Goal: Transaction & Acquisition: Purchase product/service

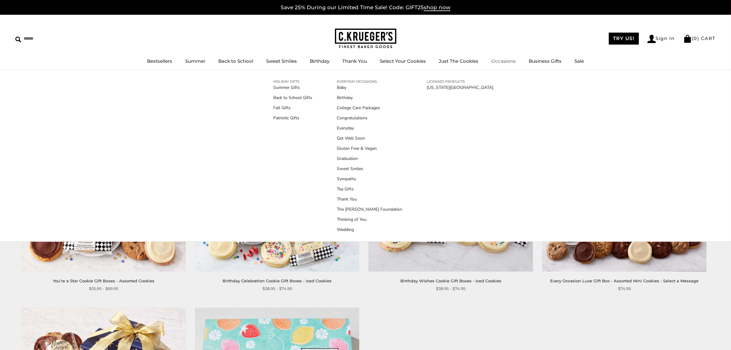
click at [503, 59] on link "Occasions" at bounding box center [503, 61] width 25 height 6
click at [279, 108] on link "Fall Gifts" at bounding box center [293, 107] width 39 height 6
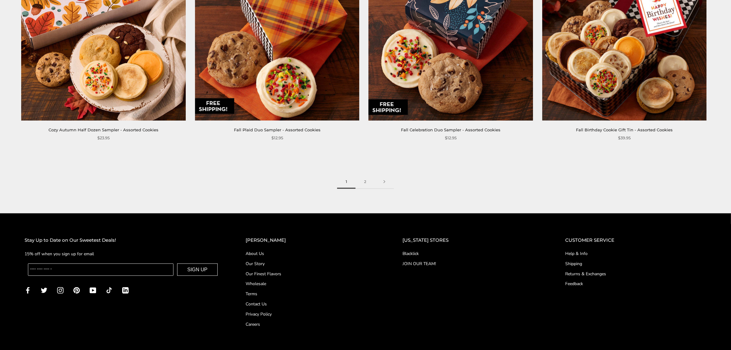
scroll to position [1222, 0]
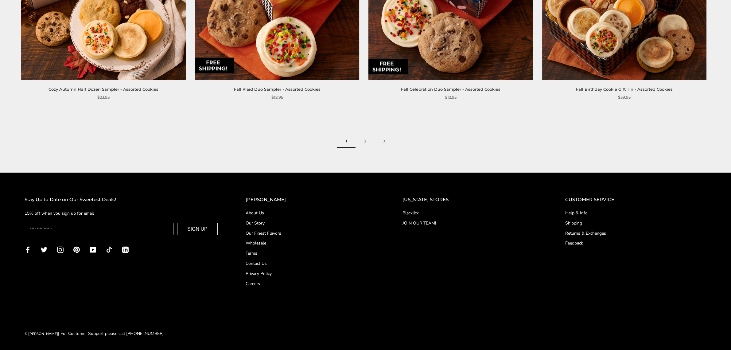
click at [365, 140] on link "2" at bounding box center [365, 141] width 19 height 14
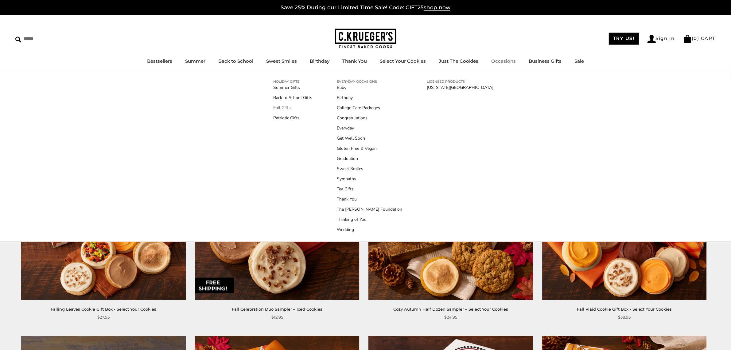
click at [283, 105] on link "Fall Gifts" at bounding box center [293, 107] width 39 height 6
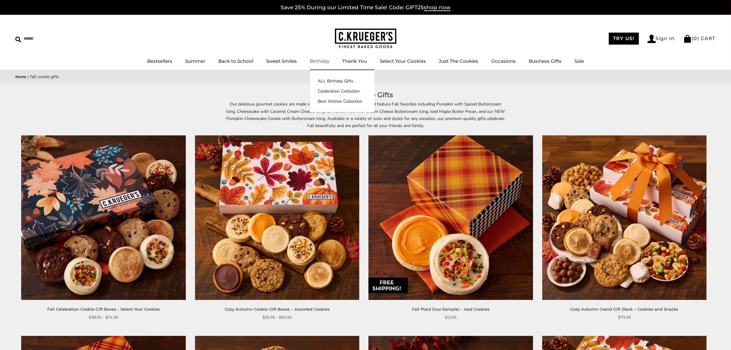
click at [316, 58] on link "Birthday" at bounding box center [320, 61] width 20 height 6
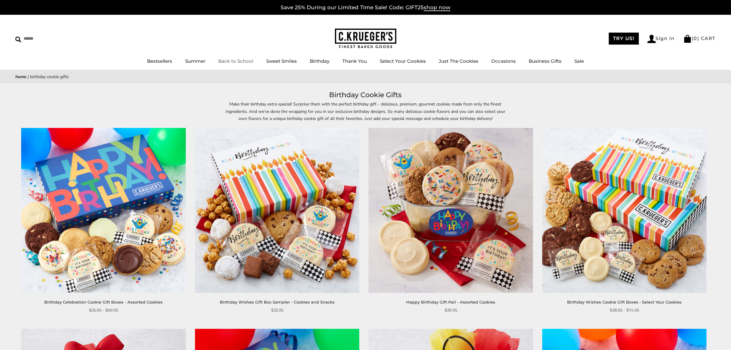
click at [229, 61] on link "Back to School" at bounding box center [235, 61] width 35 height 6
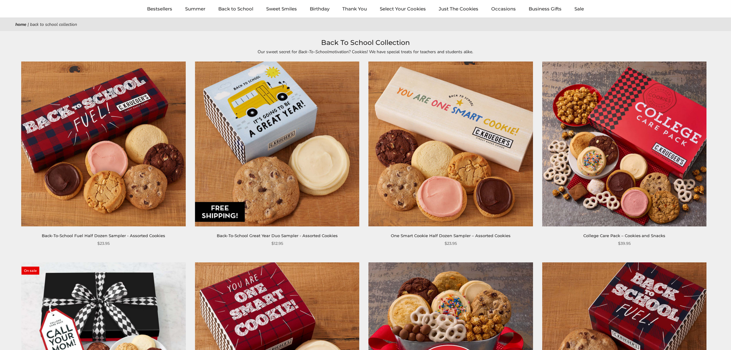
scroll to position [25, 0]
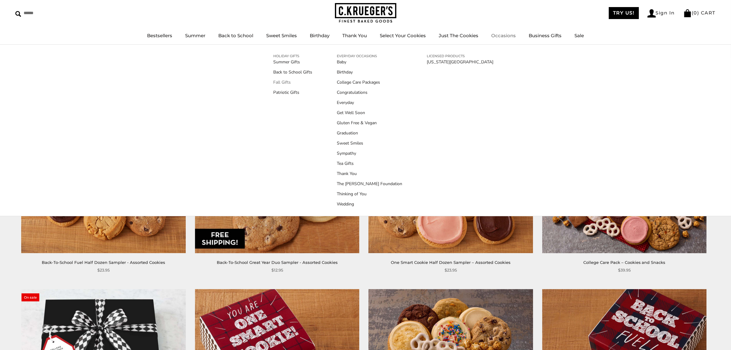
click at [292, 82] on link "Fall Gifts" at bounding box center [293, 82] width 39 height 6
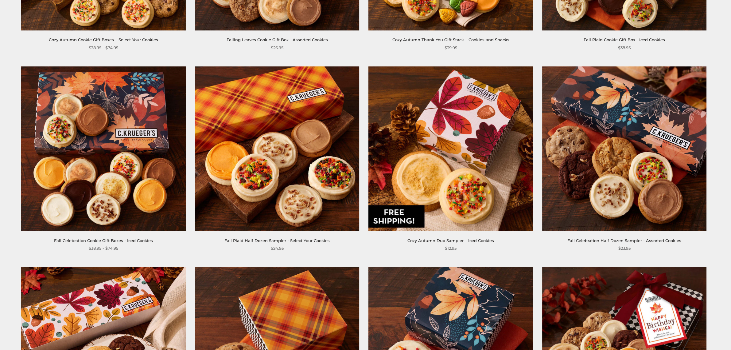
scroll to position [1024, 0]
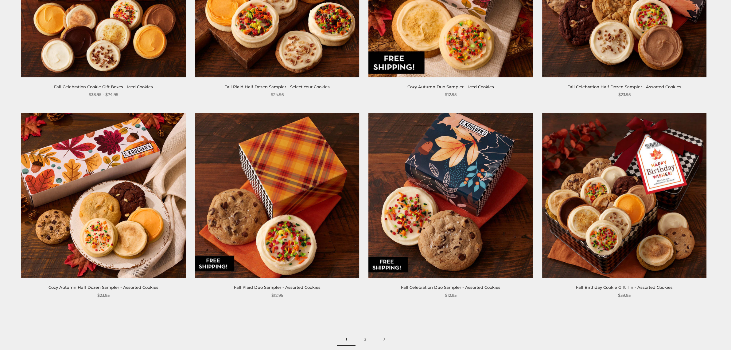
click at [365, 336] on link "2" at bounding box center [365, 339] width 19 height 14
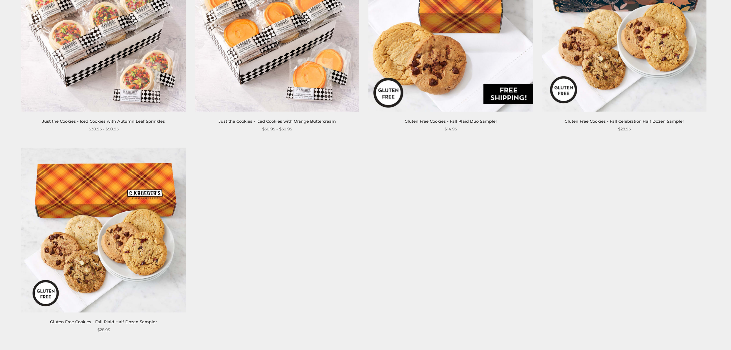
scroll to position [1101, 0]
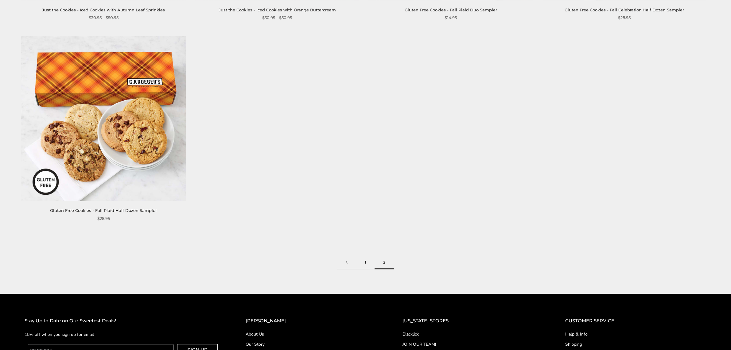
click at [364, 260] on link "1" at bounding box center [365, 262] width 18 height 14
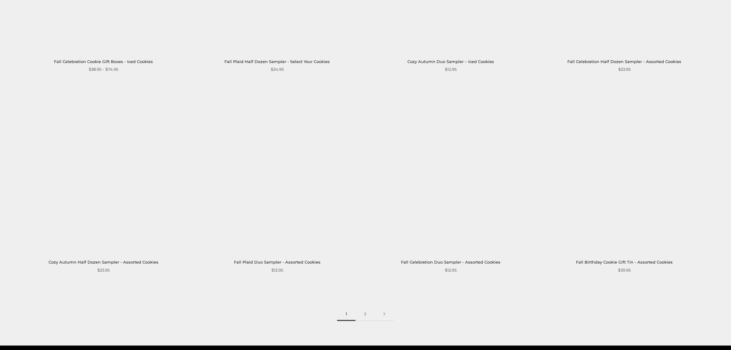
scroll to position [1049, 0]
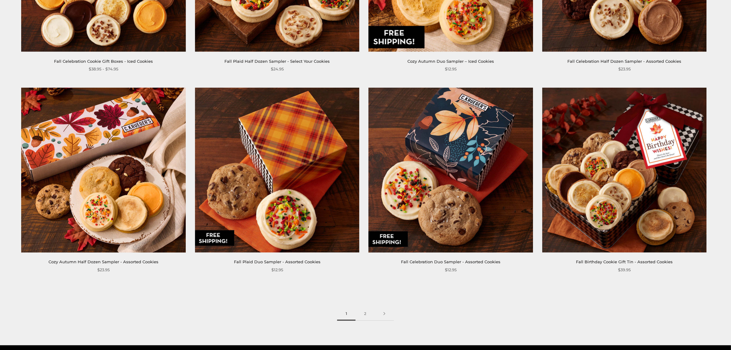
click at [641, 208] on img at bounding box center [624, 170] width 164 height 164
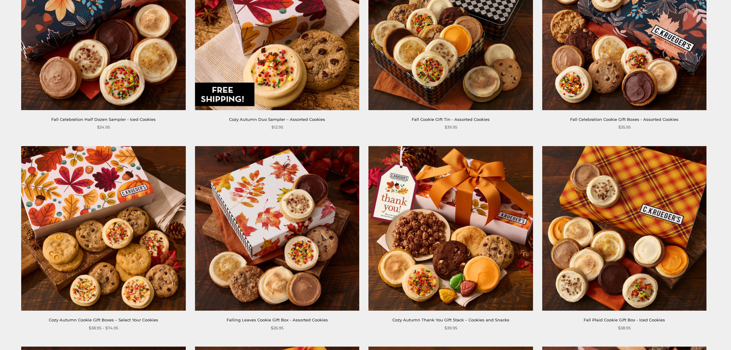
scroll to position [589, 0]
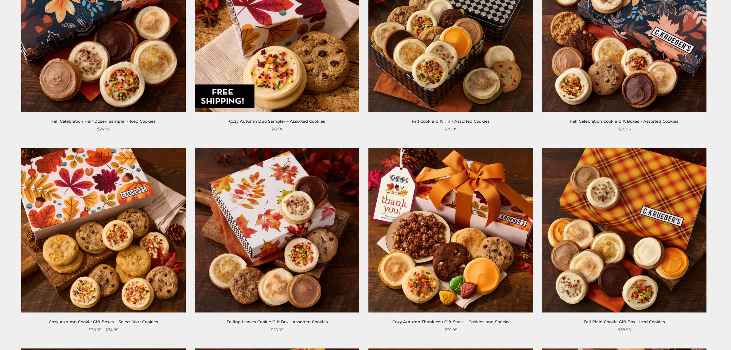
click at [422, 181] on img at bounding box center [451, 230] width 164 height 164
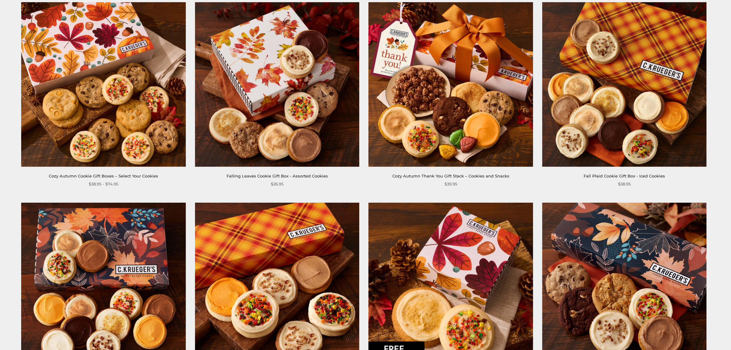
scroll to position [793, 0]
